Goal: Book appointment/travel/reservation

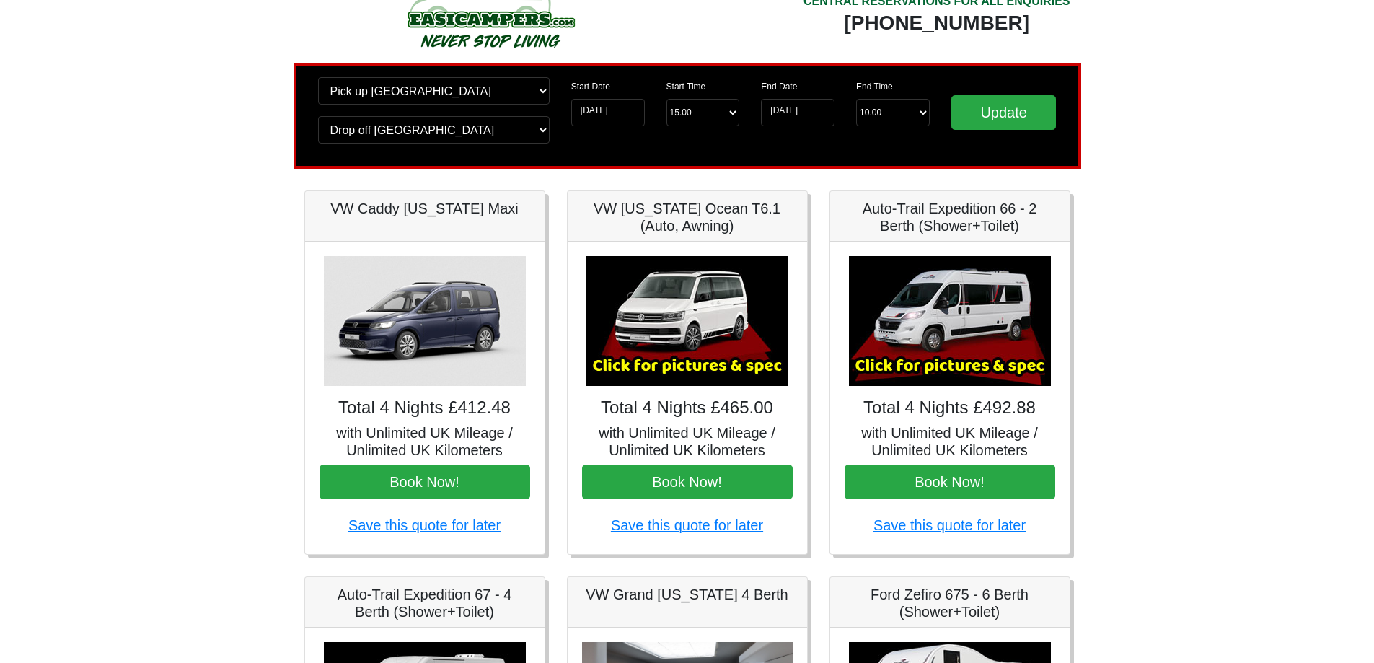
scroll to position [72, 0]
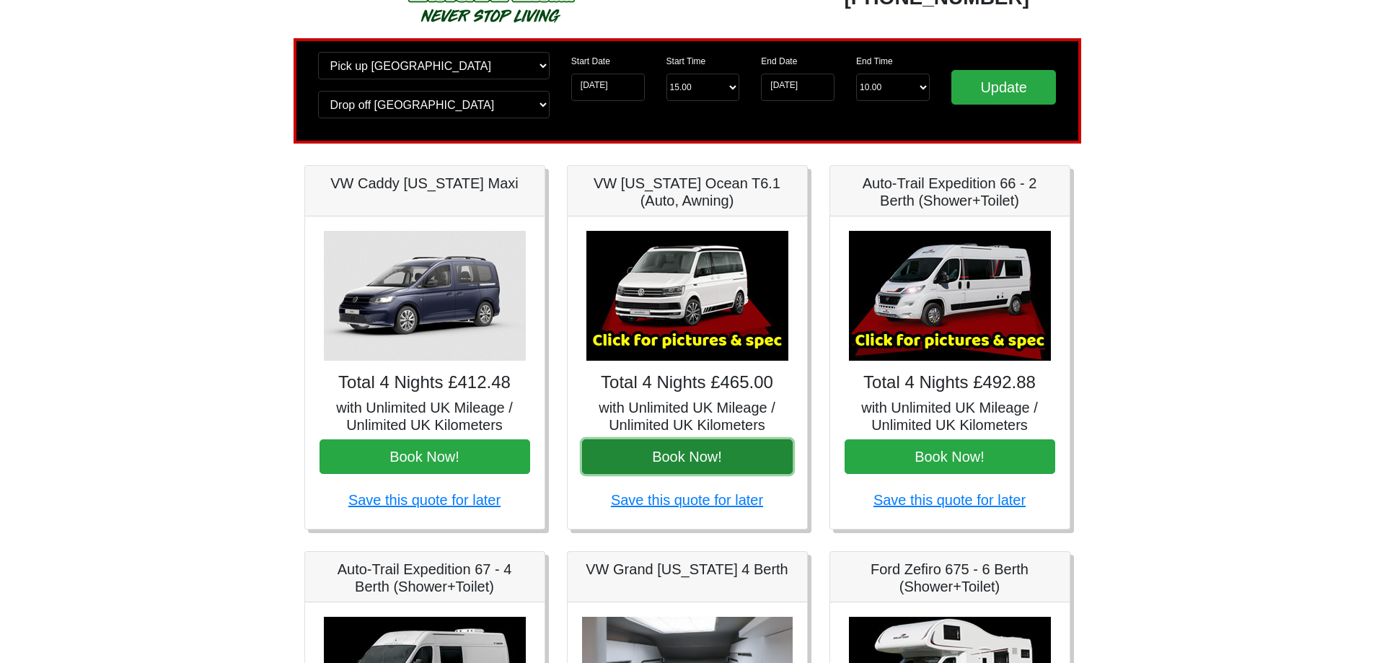
click at [655, 451] on button "Book Now!" at bounding box center [687, 456] width 211 height 35
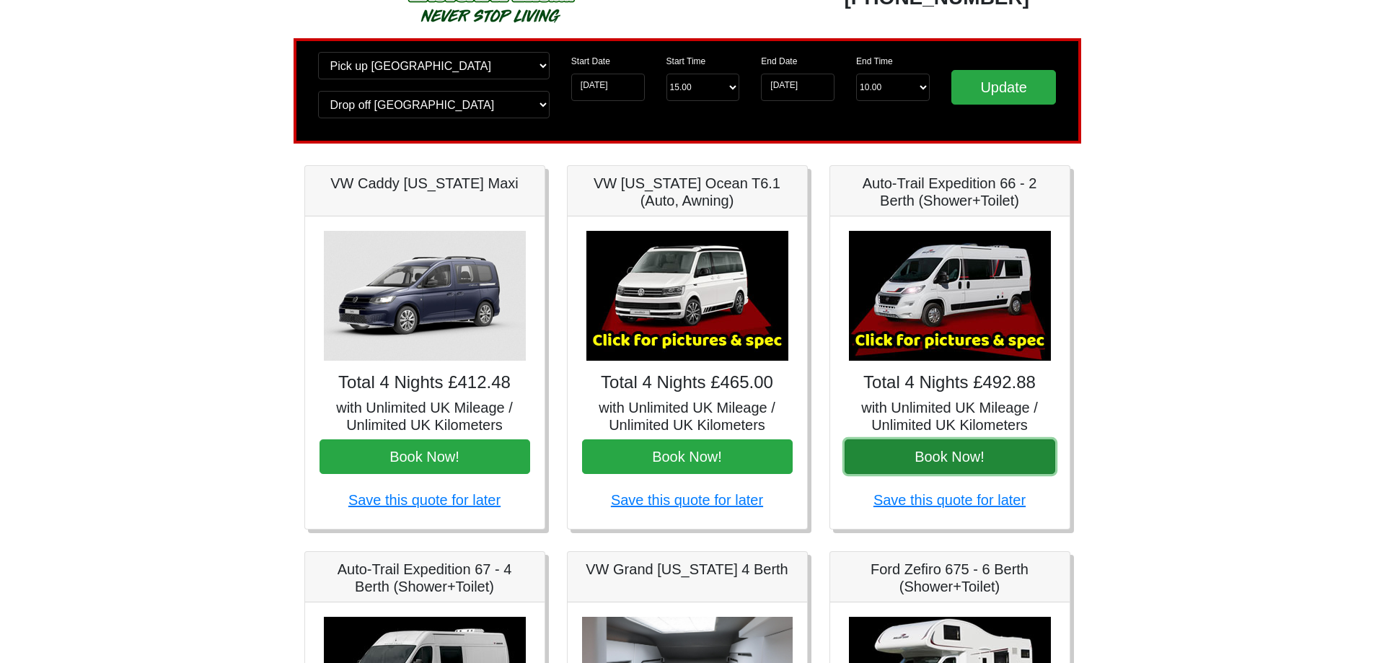
click at [973, 461] on button "Book Now!" at bounding box center [949, 456] width 211 height 35
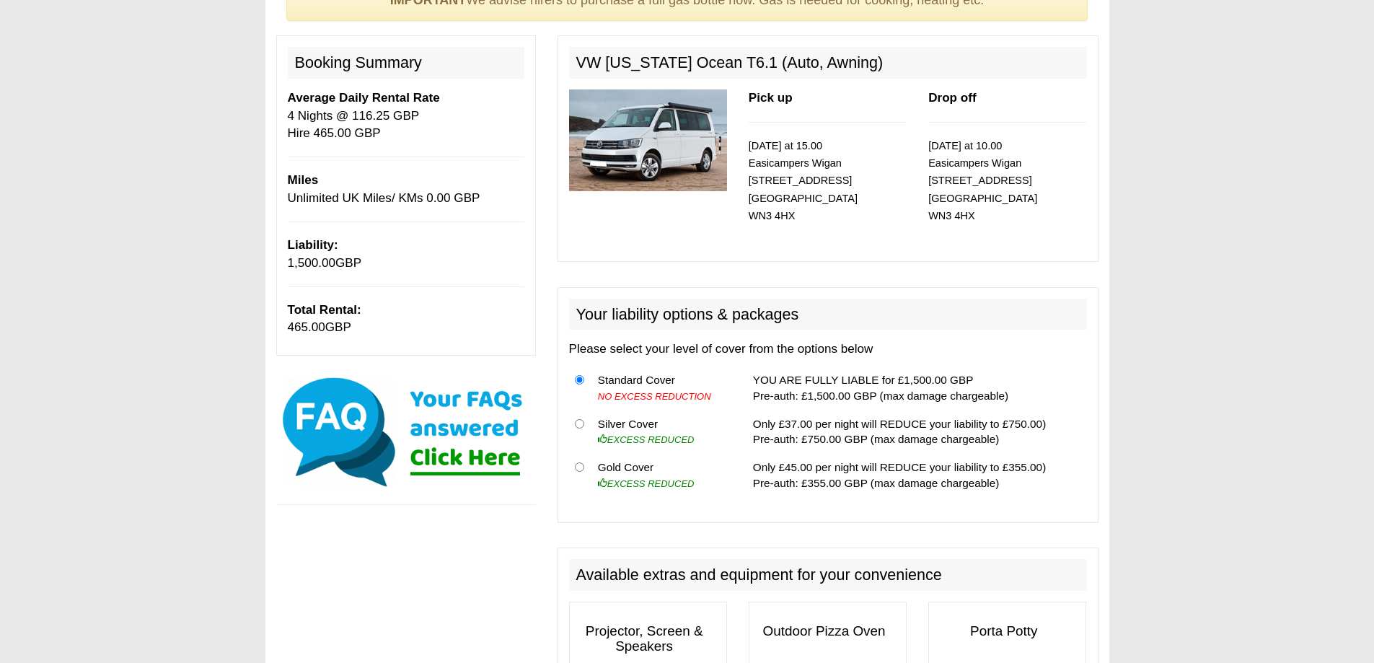
scroll to position [144, 0]
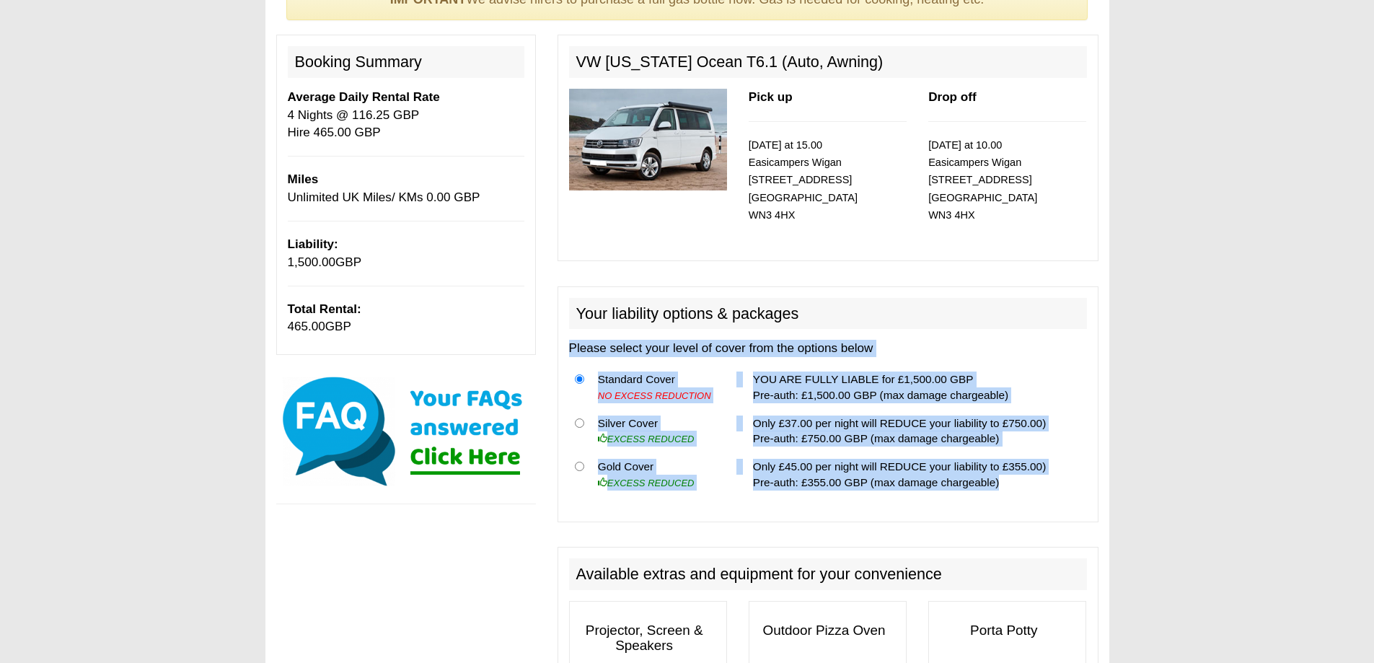
drag, startPoint x: 582, startPoint y: 353, endPoint x: 1006, endPoint y: 484, distance: 443.8
click at [1006, 484] on div "Your liability options & packages Please select your level of cover from the op…" at bounding box center [827, 404] width 541 height 236
click at [1009, 485] on td "Only £45.00 per night will REDUCE your liability to £355.00) Pre-auth: £355.00 …" at bounding box center [917, 474] width 340 height 43
